Goal: Information Seeking & Learning: Find specific page/section

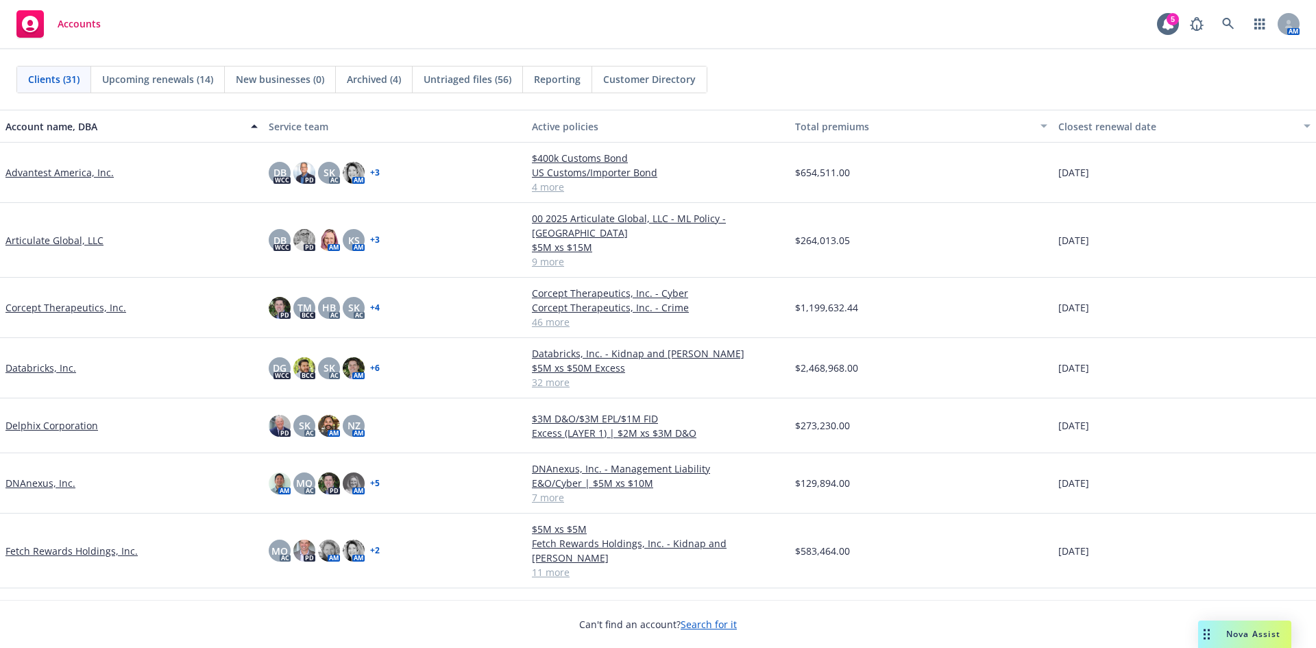
click at [21, 360] on link "Databricks, Inc." at bounding box center [40, 367] width 71 height 14
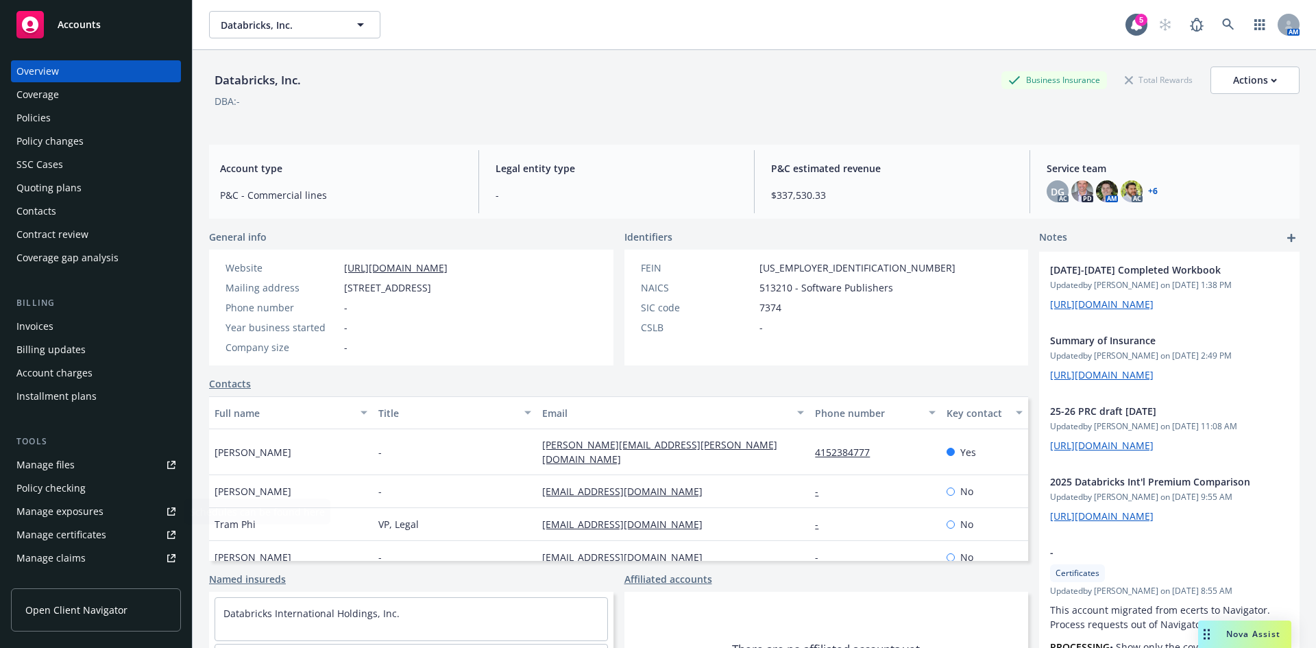
click at [92, 531] on div "Manage certificates" at bounding box center [61, 535] width 90 height 22
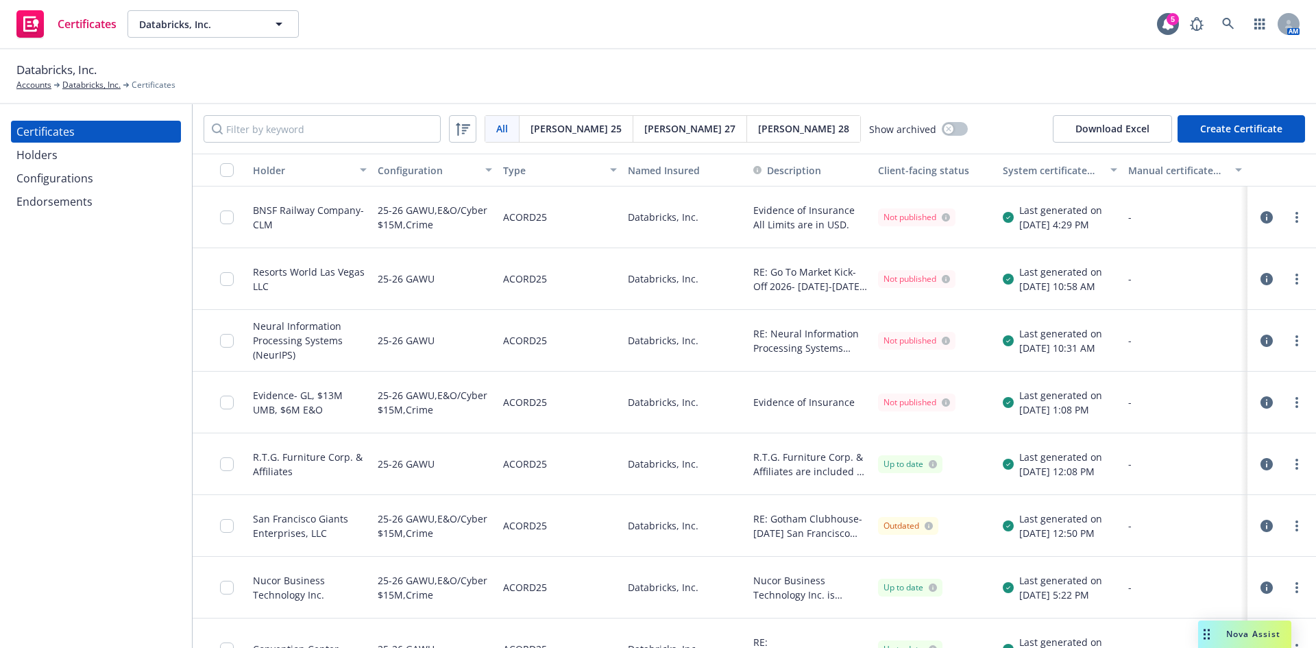
click at [99, 180] on div "Configurations" at bounding box center [95, 178] width 159 height 22
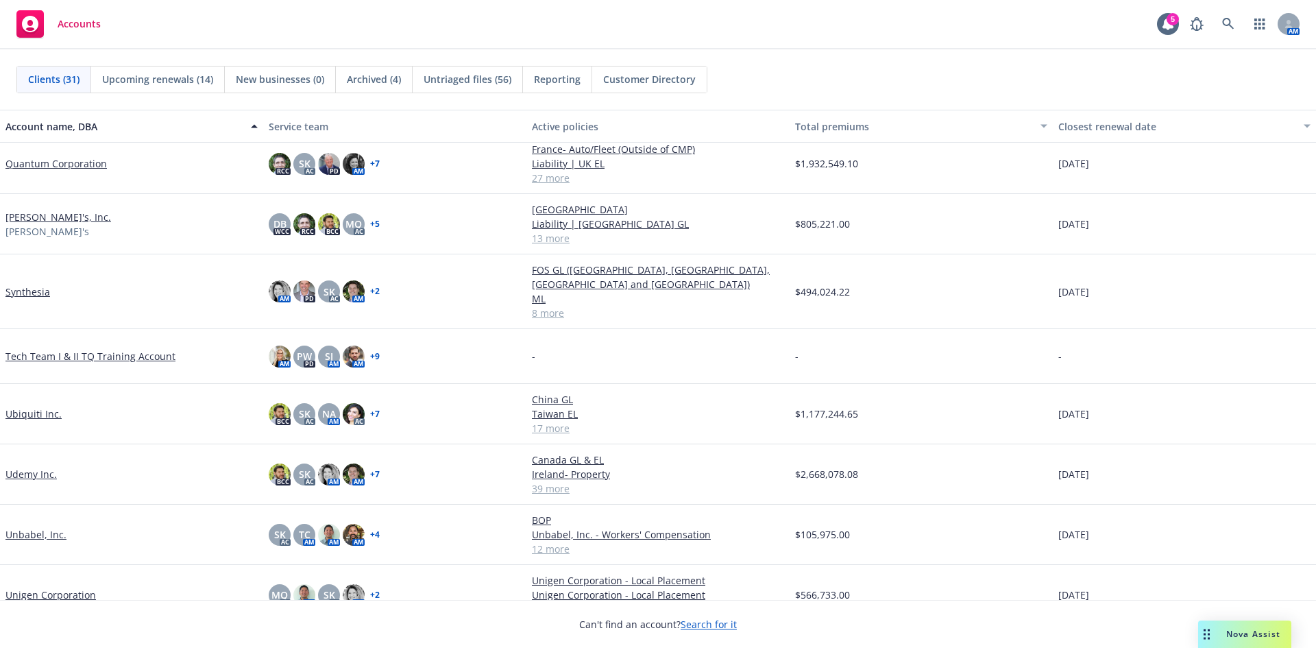
scroll to position [1286, 0]
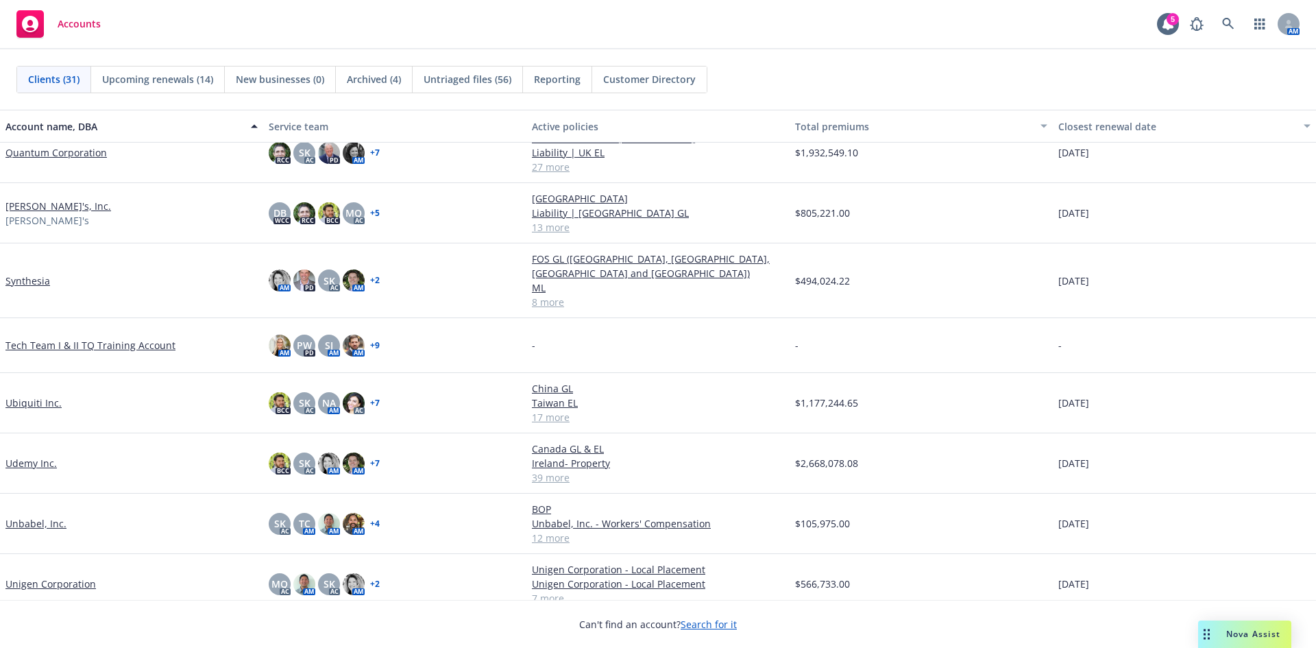
click at [21, 204] on link "Rothy's, Inc." at bounding box center [58, 206] width 106 height 14
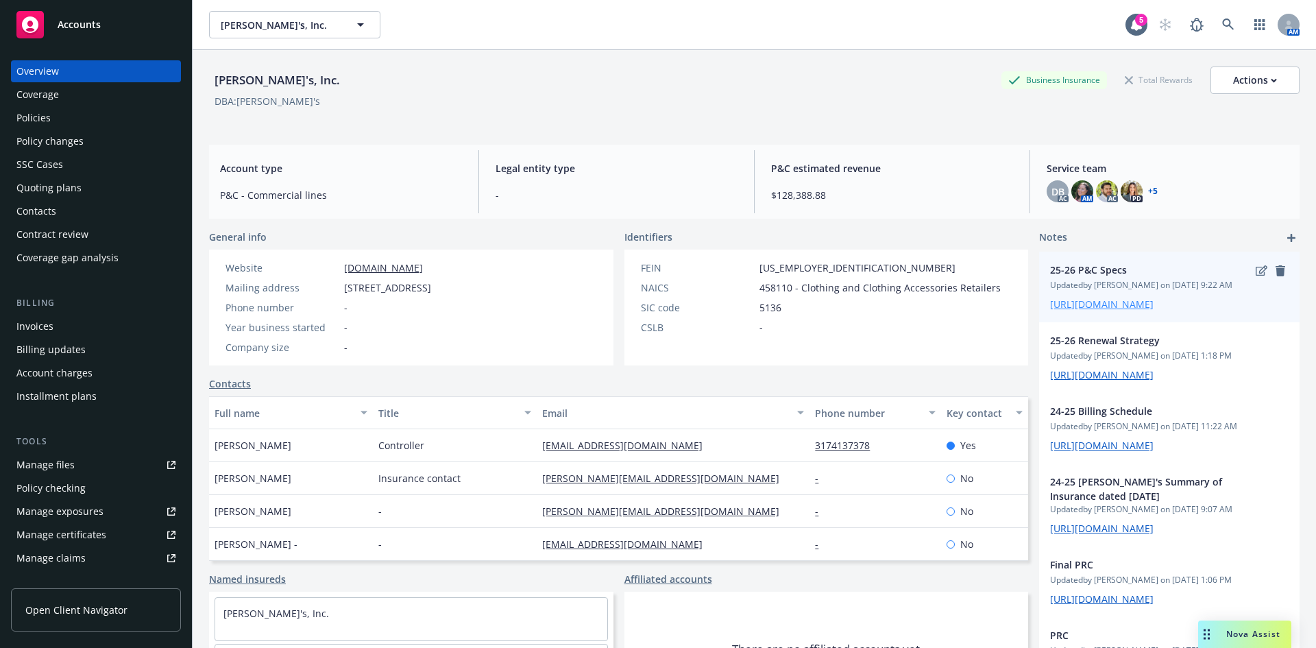
click at [1111, 310] on link "https://iln-my.sharepoint.com/:w:/g/personal/yamato_seki_newfront_com/EcDlsIivP…" at bounding box center [1101, 303] width 103 height 13
